Goal: Browse casually

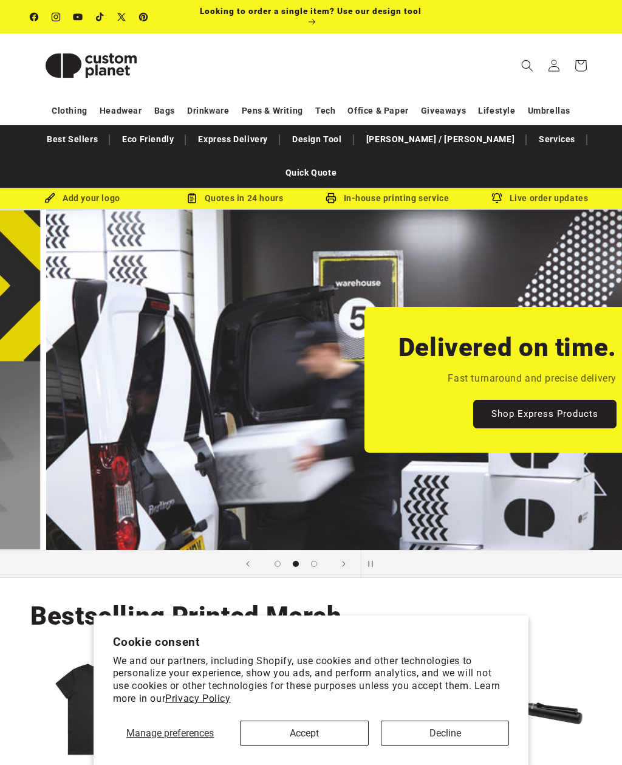
scroll to position [0, 622]
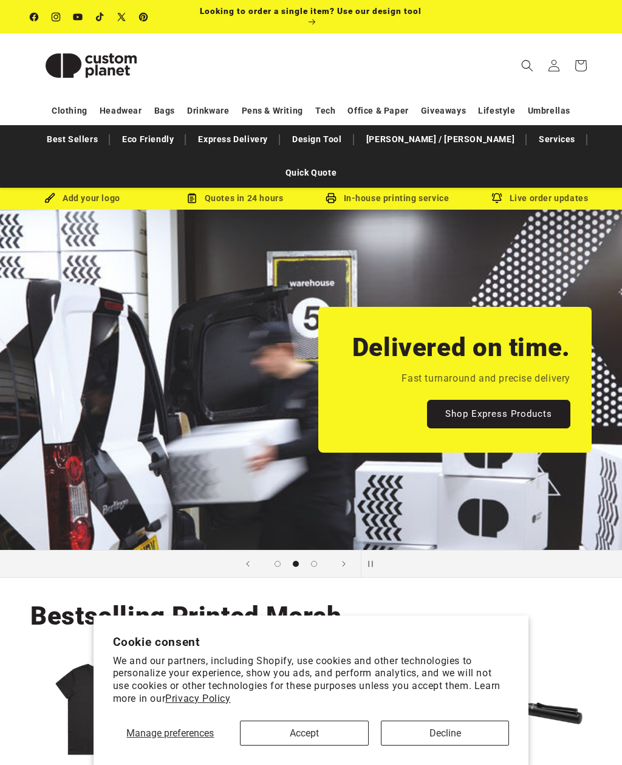
click at [510, 400] on link "Shop Express Products" at bounding box center [498, 414] width 143 height 29
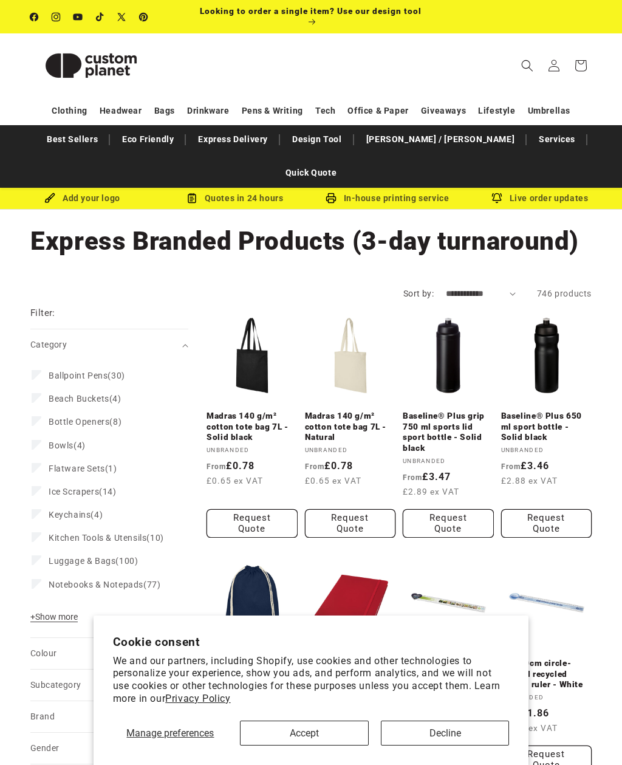
click at [84, 191] on div "Add your logo" at bounding box center [82, 198] width 152 height 15
click at [106, 57] on img at bounding box center [90, 65] width 121 height 55
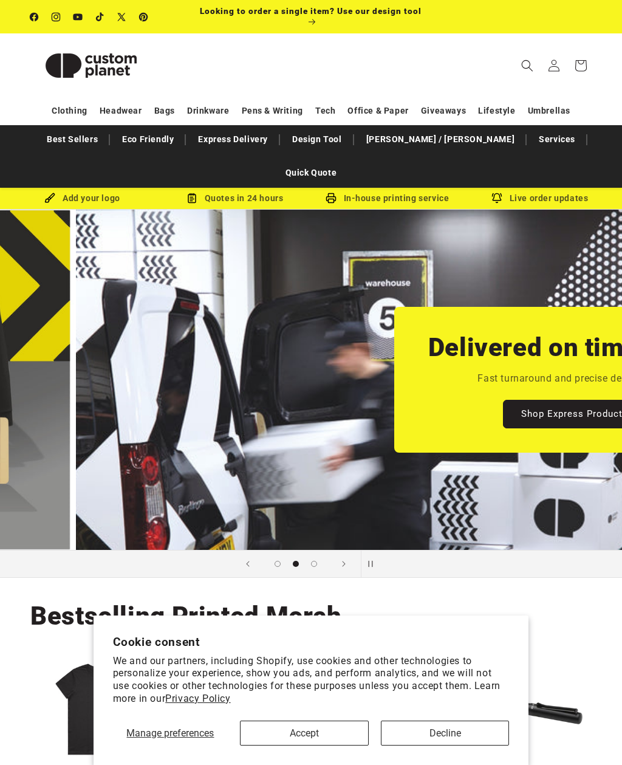
click at [319, 722] on button "Accept" at bounding box center [304, 732] width 129 height 25
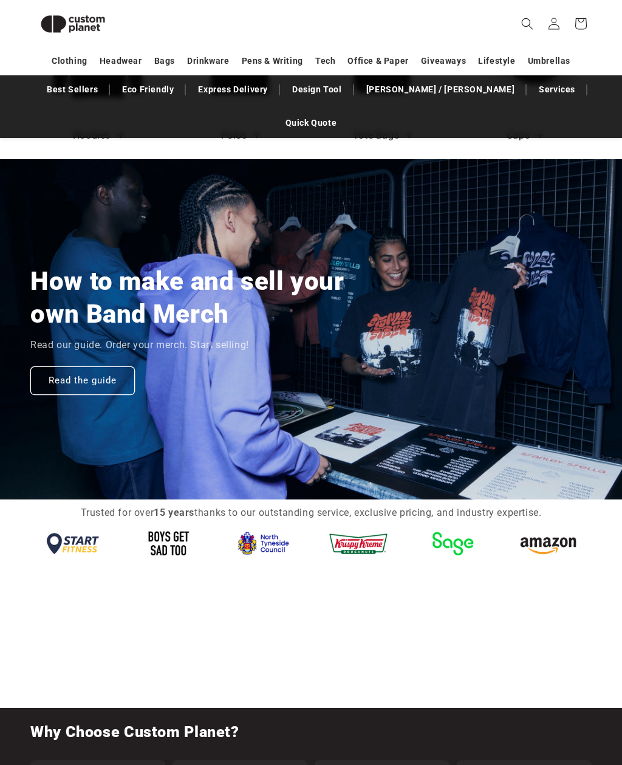
scroll to position [0, 622]
click at [166, 527] on img at bounding box center [168, 543] width 69 height 32
click at [171, 527] on img at bounding box center [168, 543] width 69 height 32
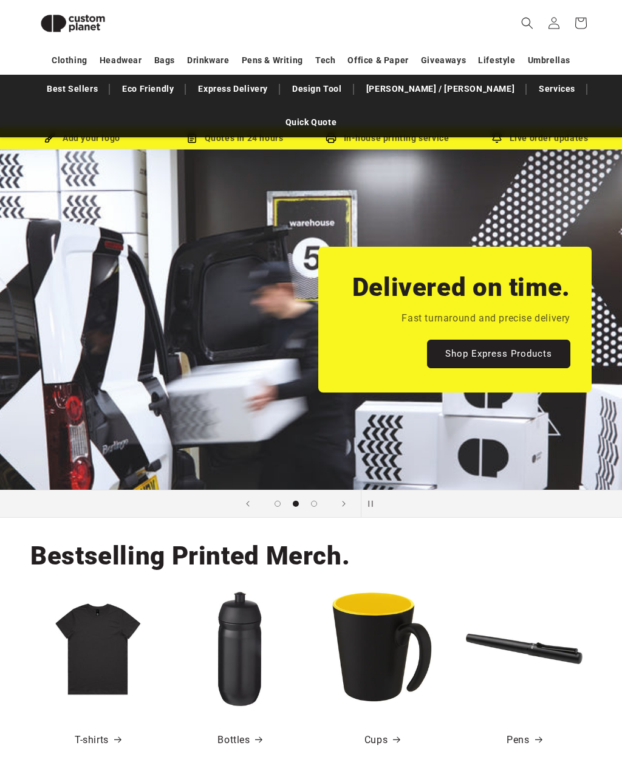
scroll to position [0, 0]
